Goal: Find specific page/section: Find specific page/section

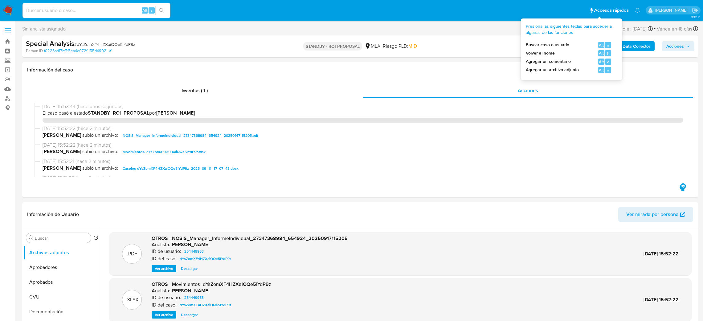
select select "10"
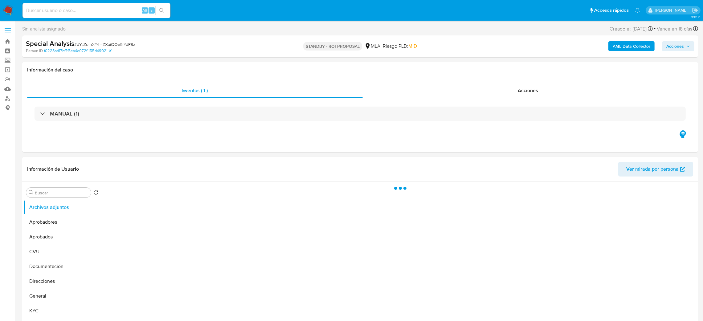
select select "10"
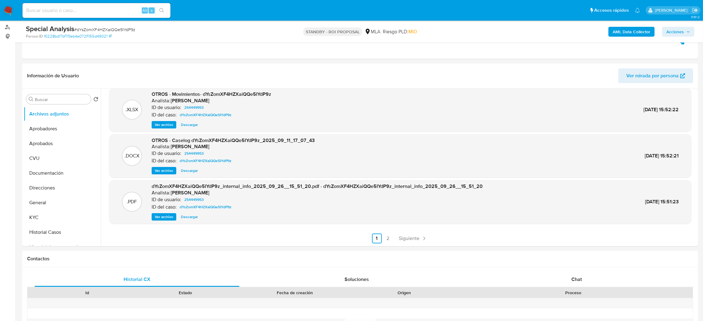
scroll to position [72, 0]
click at [12, 5] on img at bounding box center [8, 10] width 10 height 10
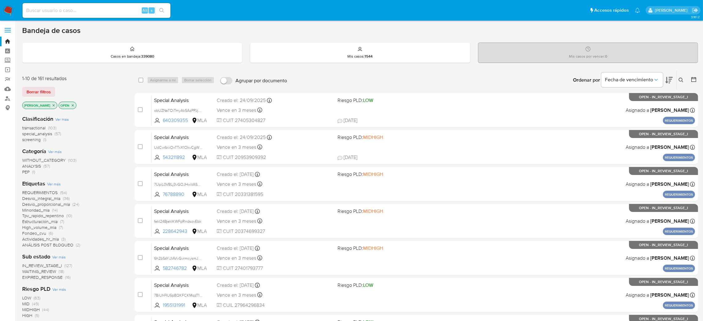
click at [49, 246] on span "ANÁLISIS POST BLOQUEO" at bounding box center [47, 245] width 51 height 6
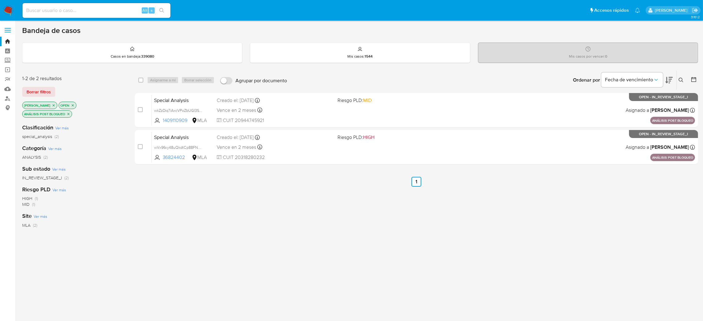
click at [10, 10] on img at bounding box center [8, 10] width 10 height 10
